Goal: Task Accomplishment & Management: Manage account settings

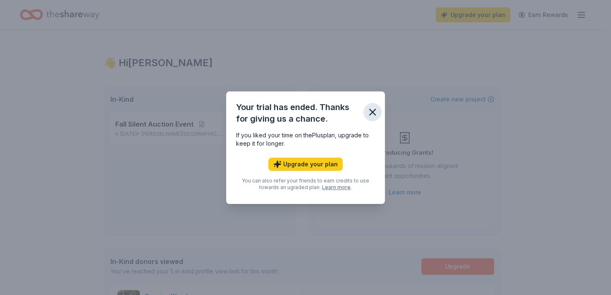
click at [375, 109] on icon "button" at bounding box center [373, 112] width 6 height 6
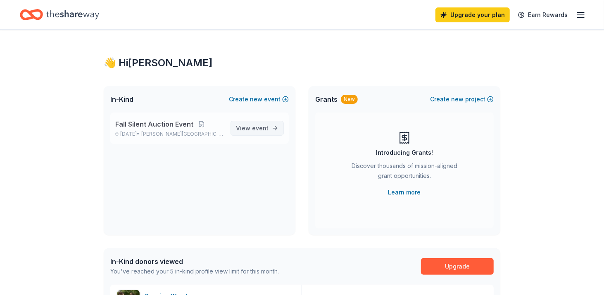
click at [268, 136] on link "View event" at bounding box center [257, 128] width 53 height 15
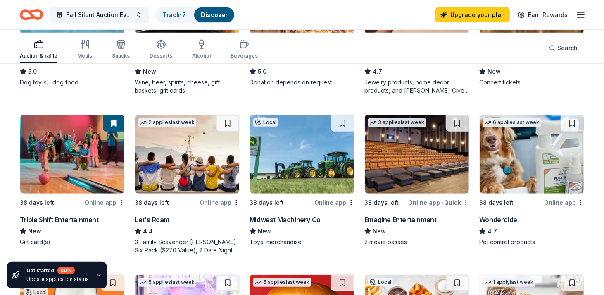
scroll to position [372, 0]
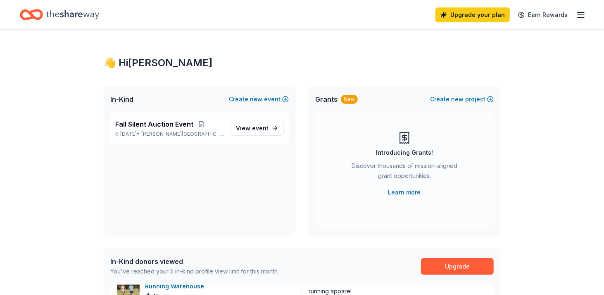
click at [576, 14] on icon "button" at bounding box center [581, 15] width 10 height 10
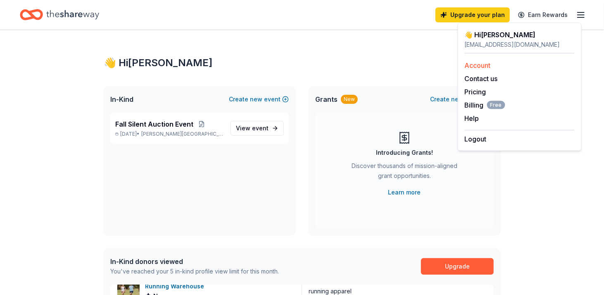
click at [491, 69] on link "Account" at bounding box center [478, 65] width 26 height 8
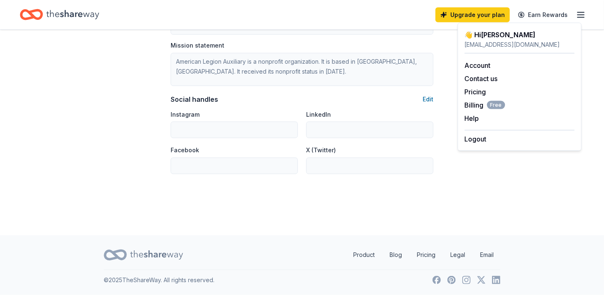
scroll to position [661, 0]
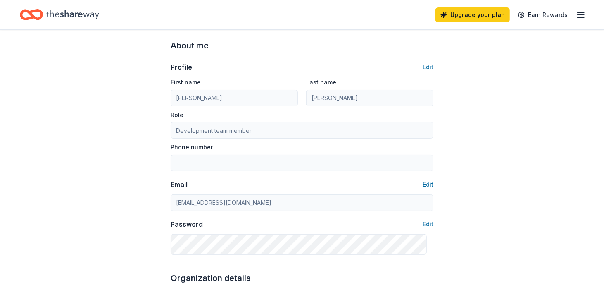
scroll to position [0, 0]
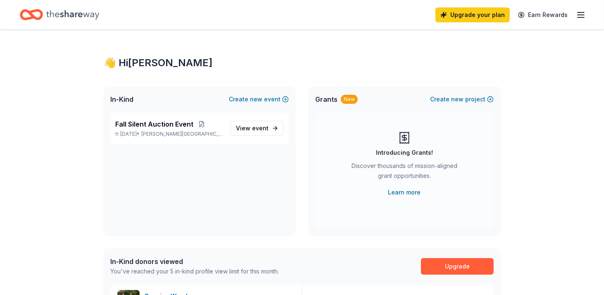
click at [576, 15] on icon "button" at bounding box center [581, 15] width 10 height 10
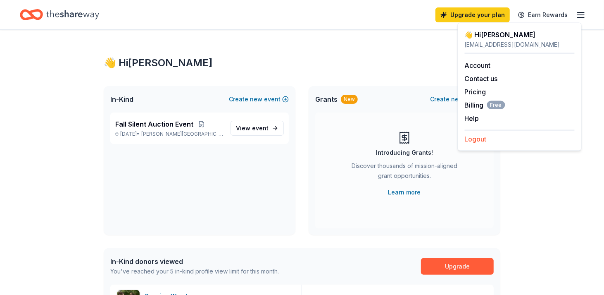
click at [479, 144] on button "Logout" at bounding box center [476, 139] width 22 height 10
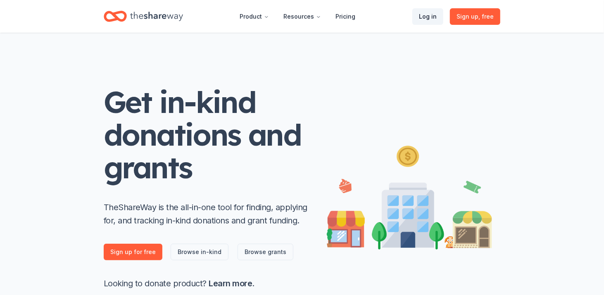
click at [412, 18] on link "Log in" at bounding box center [427, 16] width 31 height 17
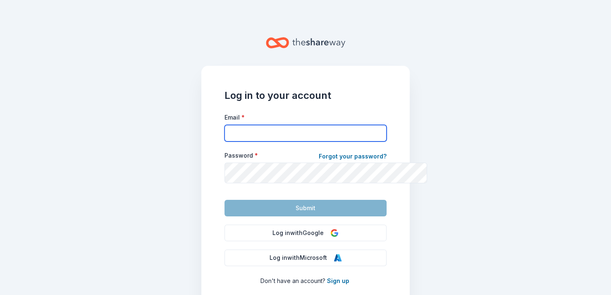
click at [231, 141] on input "Email *" at bounding box center [305, 133] width 162 height 17
type input "arends73@gmail.com"
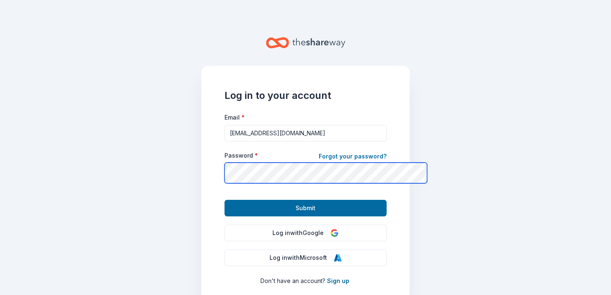
click at [224, 200] on button "Submit" at bounding box center [305, 208] width 162 height 17
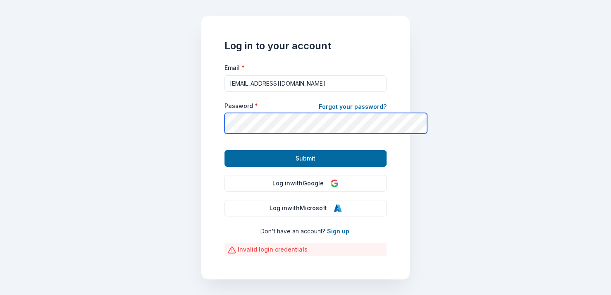
scroll to position [41, 0]
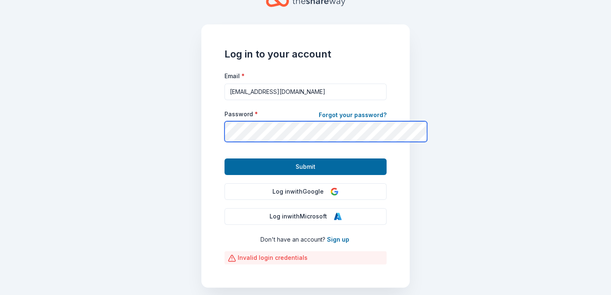
click at [201, 164] on div "Log in to your account Email * arends73@gmail.com Password * Forgot your passwo…" at bounding box center [305, 155] width 208 height 263
click at [224, 158] on button "Submit" at bounding box center [305, 166] width 162 height 17
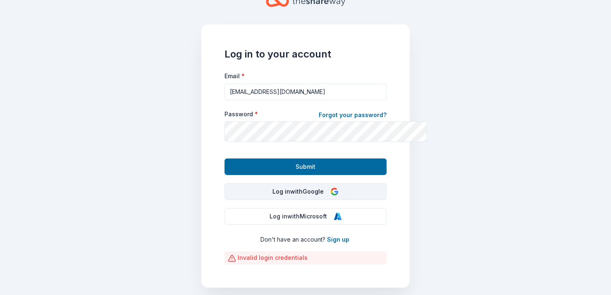
click at [306, 200] on button "Log in with Google" at bounding box center [305, 191] width 162 height 17
